Goal: Find contact information

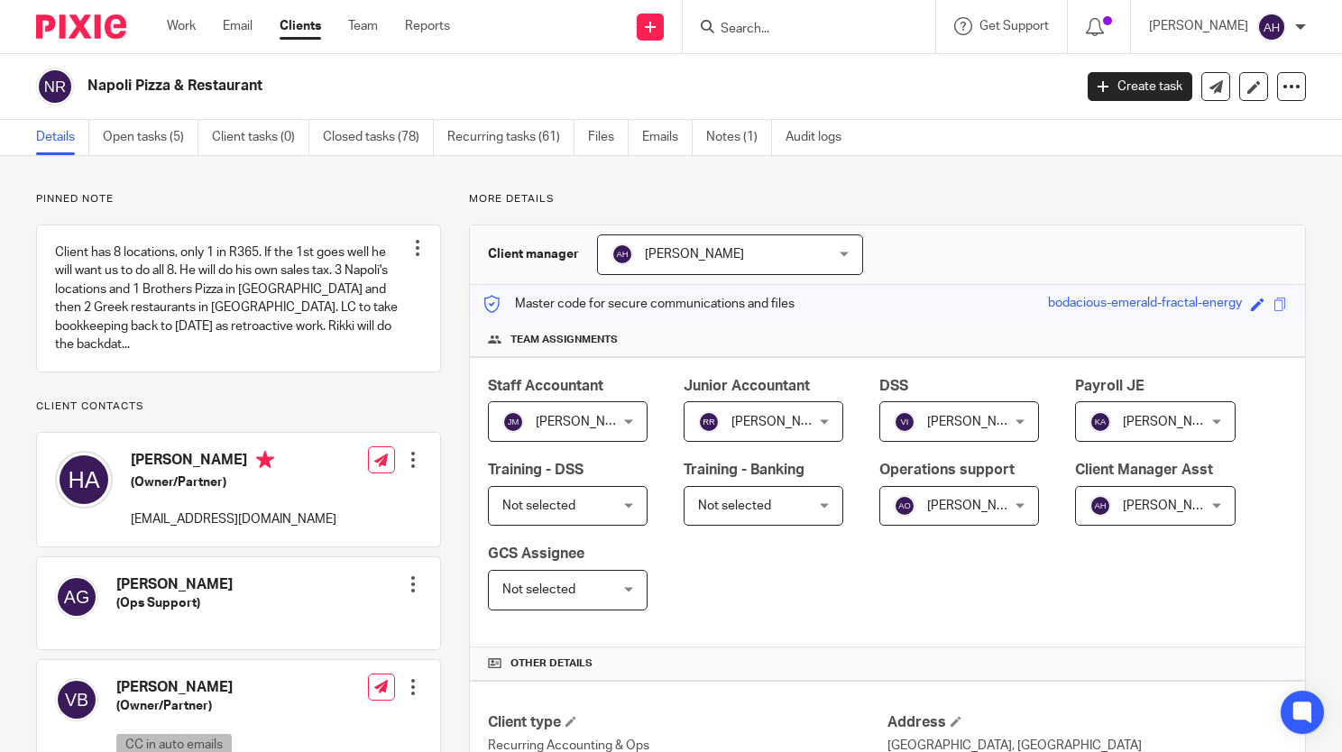
click at [774, 30] on input "Search" at bounding box center [800, 30] width 162 height 16
click at [808, 35] on input "Search" at bounding box center [800, 30] width 162 height 16
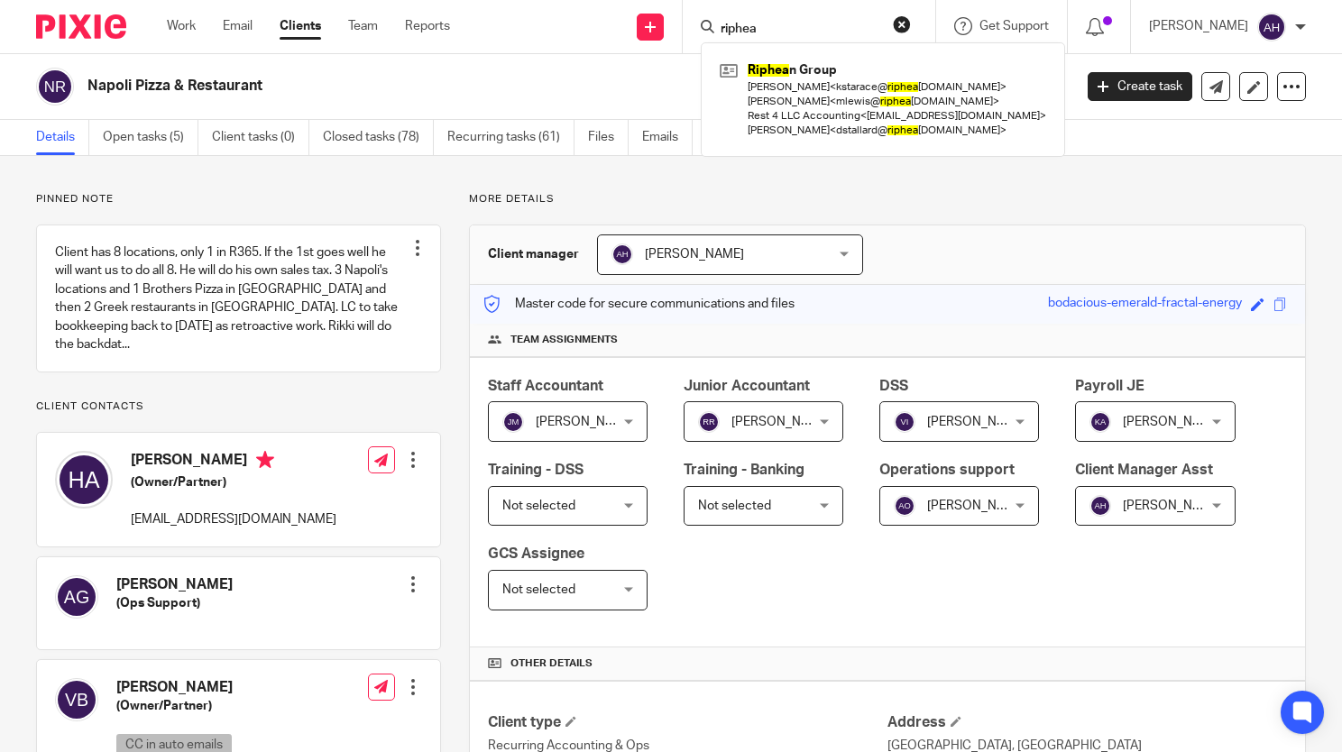
type input "riphea"
click at [861, 149] on div "Riphea n Group [PERSON_NAME] < kstarace@ riphea [DOMAIN_NAME] > [PERSON_NAME] <…" at bounding box center [883, 99] width 364 height 115
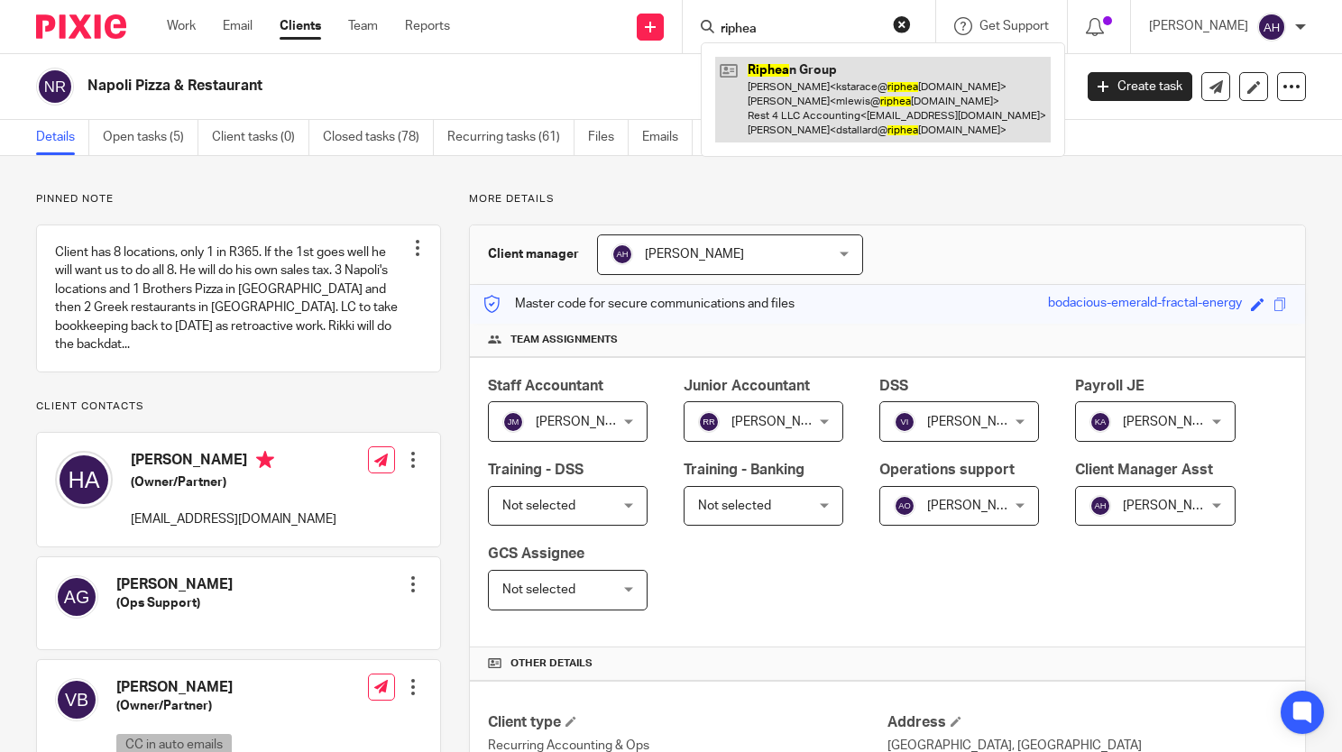
click at [926, 86] on link at bounding box center [882, 100] width 335 height 86
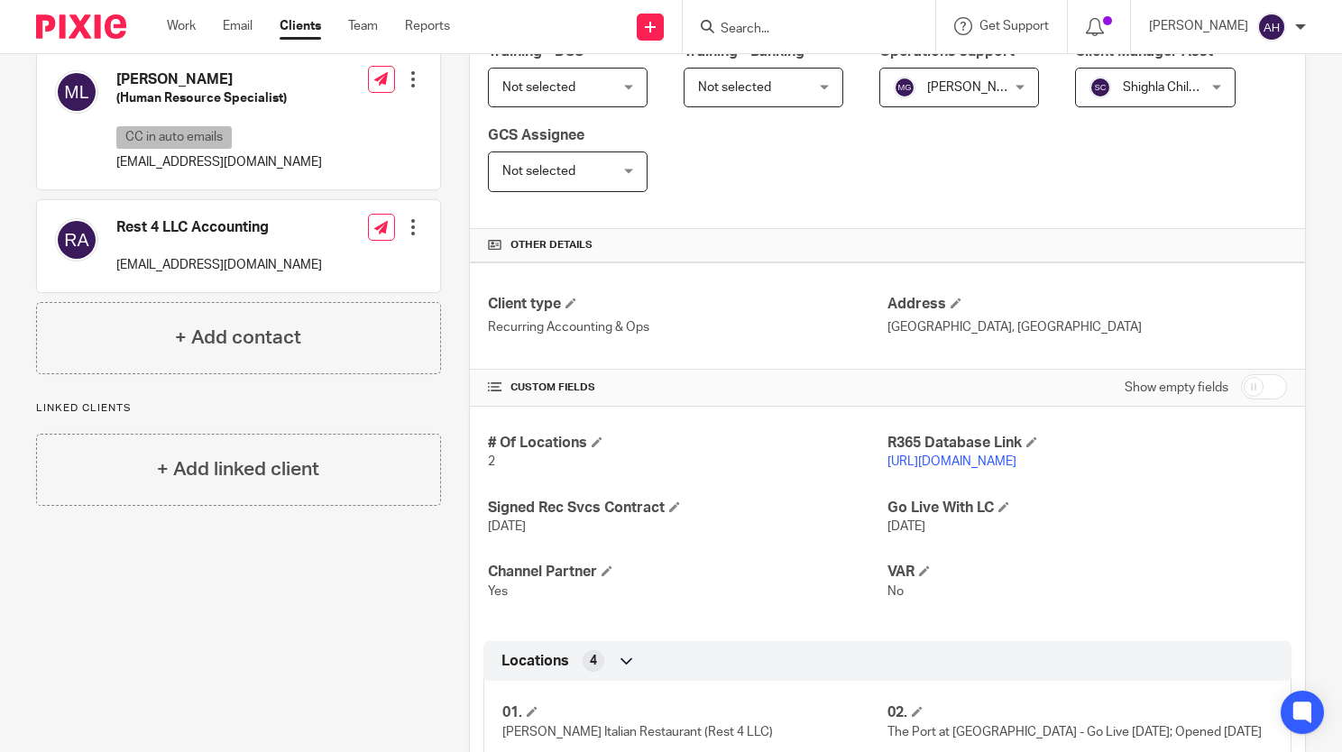
scroll to position [429, 0]
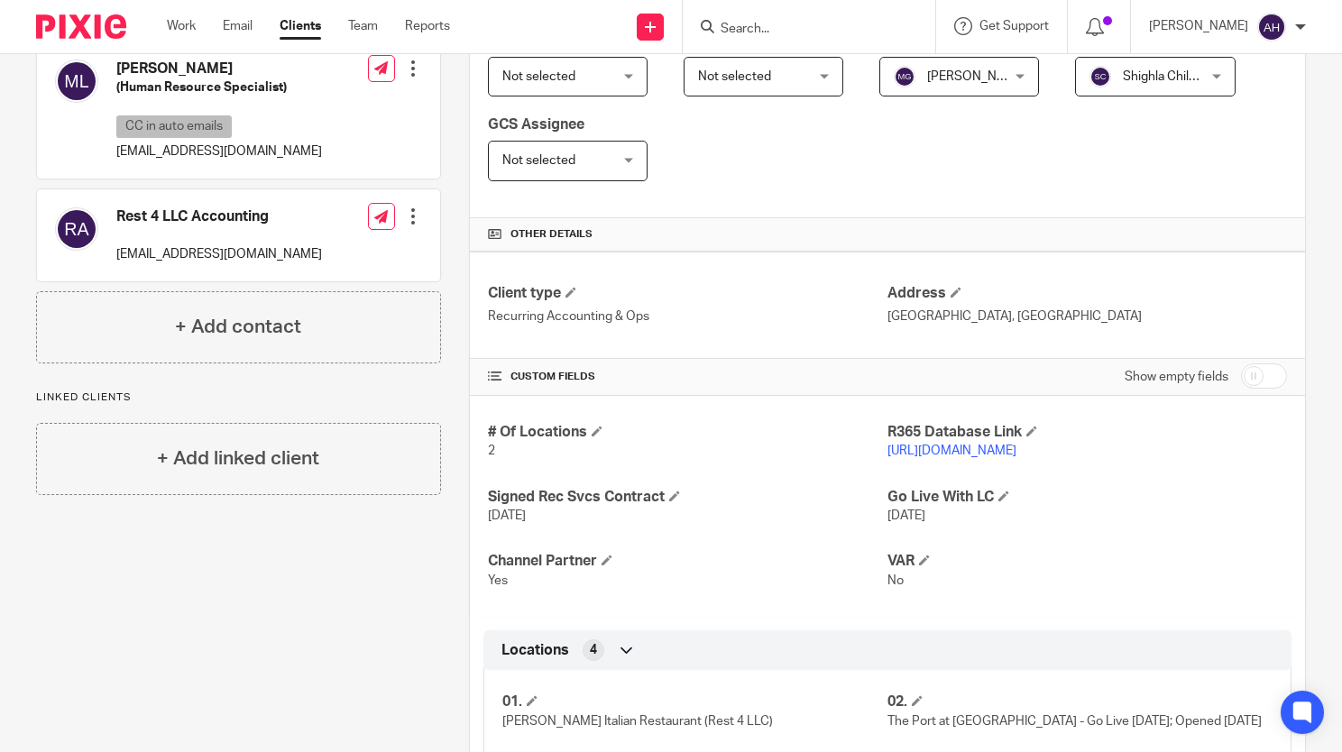
click at [927, 447] on link "[URL][DOMAIN_NAME]" at bounding box center [951, 451] width 129 height 13
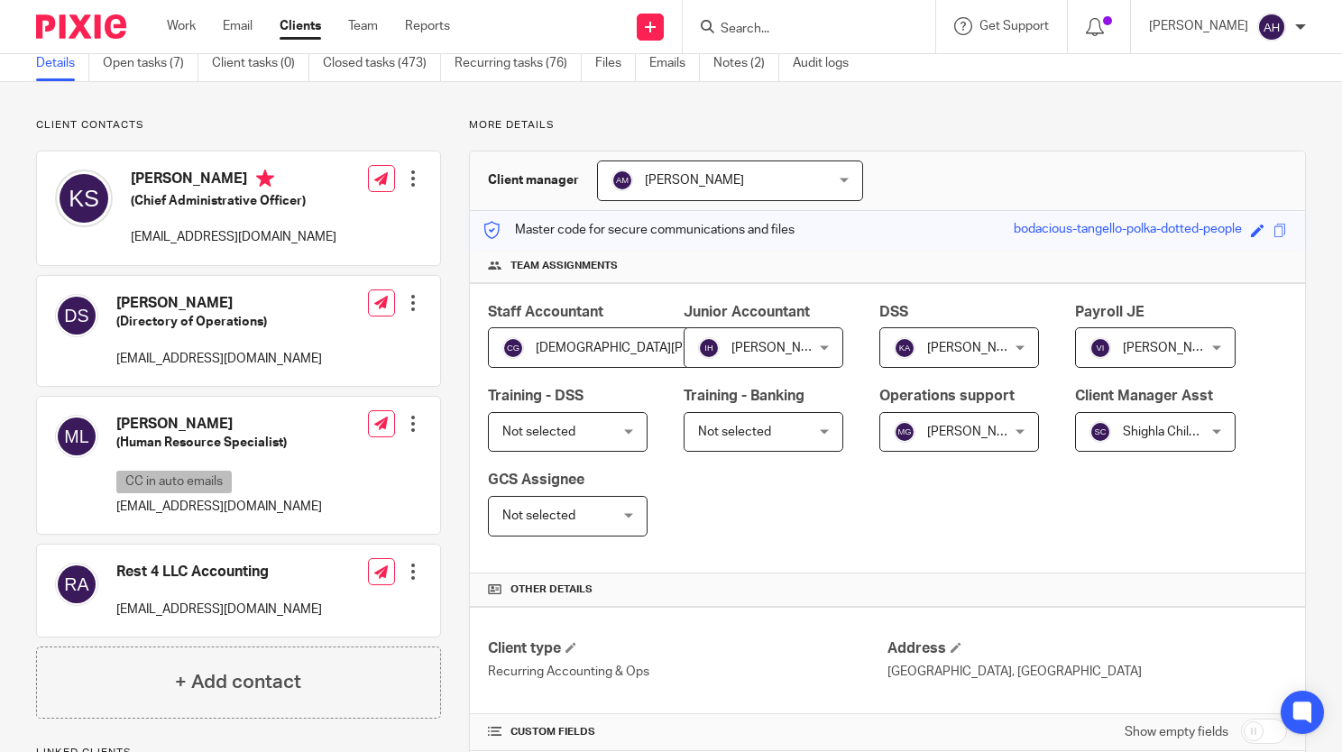
scroll to position [69, 0]
